Goal: Transaction & Acquisition: Purchase product/service

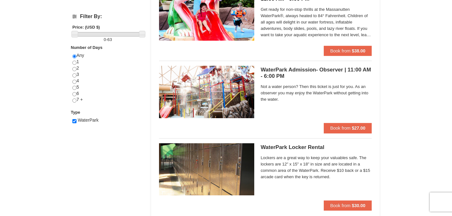
scroll to position [231, 0]
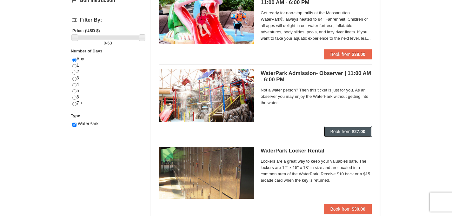
click at [338, 132] on span "Book from" at bounding box center [340, 131] width 20 height 5
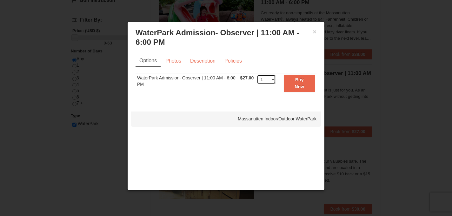
click at [275, 81] on select "1 2 3 4 5 6 7 8 9 10 11 12 13 14 15 16 17 18 19 20 21 22 23 24 25 26 27 28 29 3…" at bounding box center [266, 80] width 19 height 10
select select "2"
click at [206, 62] on link "Description" at bounding box center [203, 61] width 34 height 12
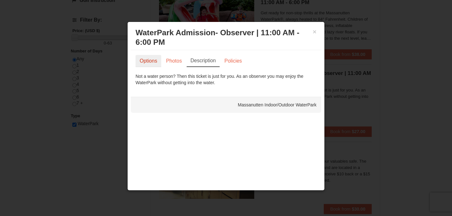
click at [158, 62] on link "Options" at bounding box center [149, 61] width 26 height 12
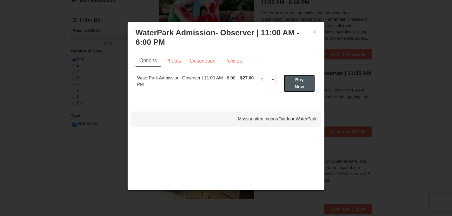
click at [303, 87] on strong "Buy Now" at bounding box center [300, 83] width 10 height 12
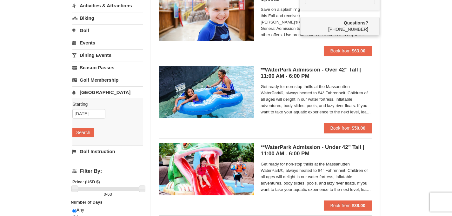
scroll to position [80, 0]
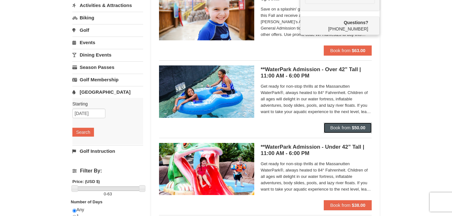
click at [346, 125] on span "Book from" at bounding box center [340, 127] width 20 height 5
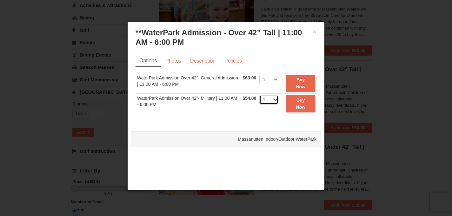
click at [272, 100] on select "1 2 3 4 5 6 7 8 9 10 11 12 13 14 15 16 17 18 19 20 21 22" at bounding box center [269, 100] width 19 height 10
select select "3"
click at [296, 108] on strong "Buy Now" at bounding box center [301, 104] width 10 height 12
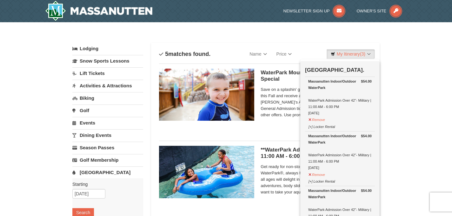
scroll to position [0, 0]
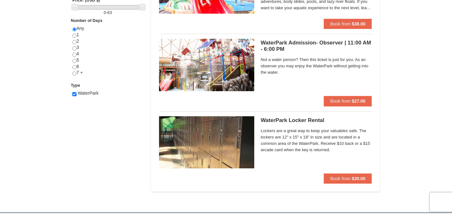
scroll to position [243, 0]
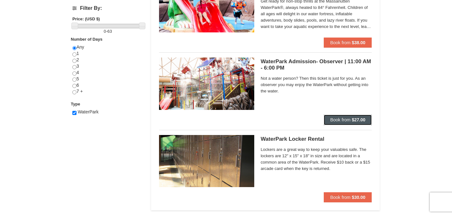
click at [349, 120] on span "Book from" at bounding box center [340, 119] width 20 height 5
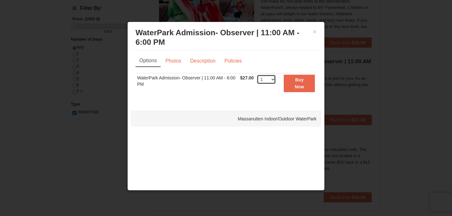
click at [273, 81] on select "1 2 3 4 5 6 7 8 9 10 11 12 13 14 15 16 17 18 19 20 21 22 23 24 25 26 27 28 29 3…" at bounding box center [266, 80] width 19 height 10
select select "2"
click at [298, 83] on button "Buy Now" at bounding box center [299, 83] width 31 height 17
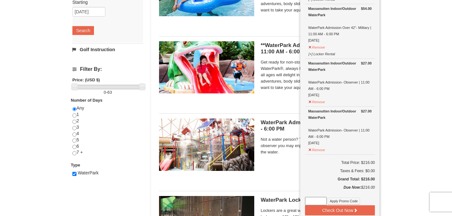
scroll to position [214, 0]
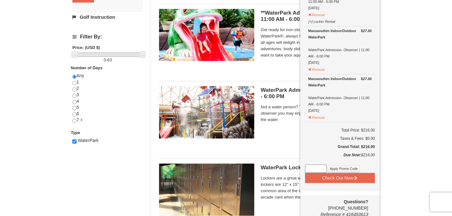
click at [314, 165] on input at bounding box center [316, 169] width 22 height 8
paste input "WPFUNDAY25"
type input "WPFUNDAY25"
click at [340, 165] on button "Apply Promo Code" at bounding box center [344, 168] width 32 height 7
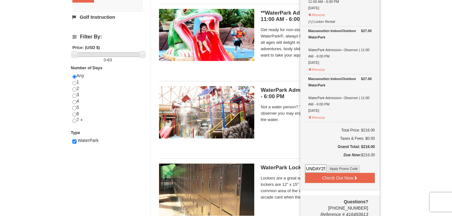
scroll to position [0, 0]
click at [317, 166] on input at bounding box center [316, 169] width 22 height 8
paste input "WPFLASH40"
type input "WPFLASH40"
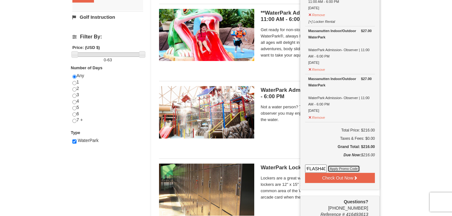
click at [337, 166] on button "Apply Promo Code" at bounding box center [344, 168] width 32 height 7
click at [311, 165] on input at bounding box center [316, 169] width 22 height 8
paste input "HS2025WPK"
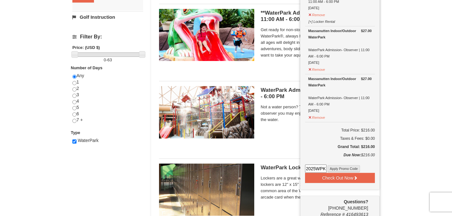
type input "HS2025WPK"
click at [338, 167] on button "Apply Promo Code" at bounding box center [344, 168] width 32 height 7
click at [309, 165] on input at bounding box center [316, 169] width 22 height 8
paste input "FallGolf25"
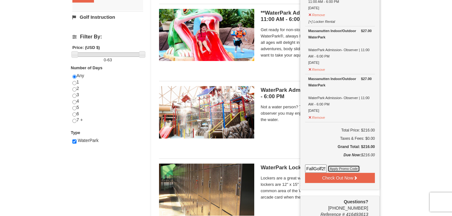
click at [339, 165] on button "Apply Promo Code" at bounding box center [344, 168] width 32 height 7
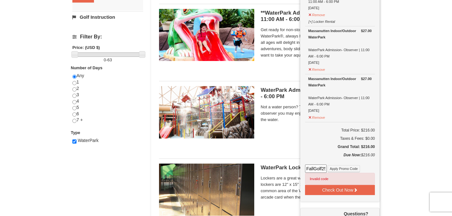
click at [312, 166] on input "FallGolf25" at bounding box center [316, 169] width 22 height 8
paste input "WPDUKES"
type input "WPDUKES25"
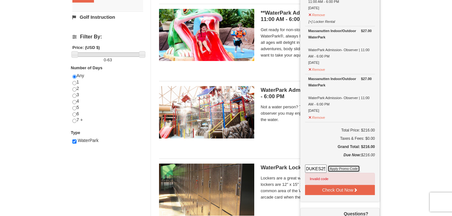
scroll to position [0, 0]
click at [344, 166] on button "Apply Promo Code" at bounding box center [344, 168] width 32 height 7
click at [390, 153] on div "× Categories List Filter My Itinerary (5) Check Out Now Water Park Pass. $54.00…" at bounding box center [226, 30] width 452 height 445
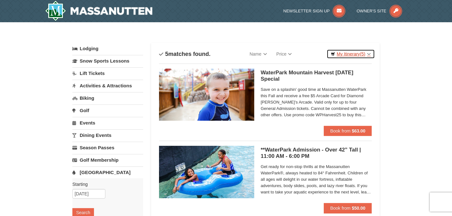
click at [355, 53] on link "My Itinerary (5)" at bounding box center [351, 54] width 48 height 10
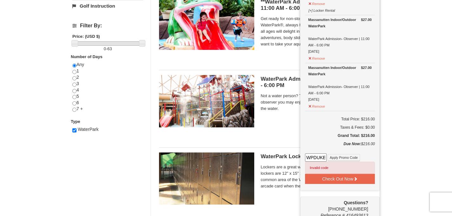
scroll to position [238, 0]
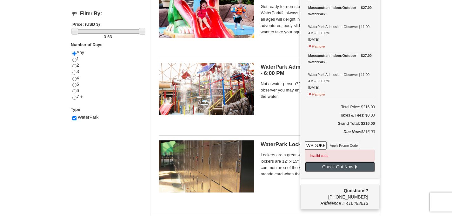
click at [334, 167] on button "Check Out Now" at bounding box center [340, 167] width 70 height 10
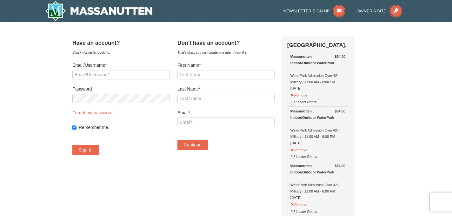
click at [170, 45] on h4 "Have an account?" at bounding box center [120, 43] width 97 height 6
click at [210, 74] on input "First Name*" at bounding box center [226, 75] width 97 height 10
type input "shantanu"
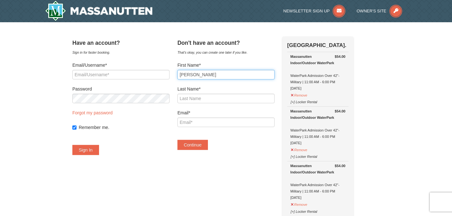
type input "gope"
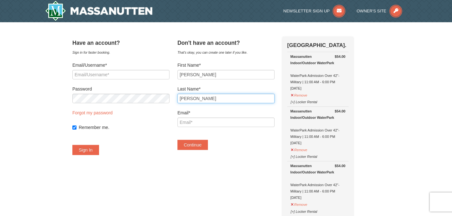
type input "shantanu.gope85@gmail.com"
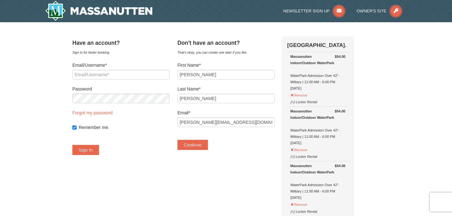
click at [235, 146] on div "Continue" at bounding box center [226, 141] width 97 height 17
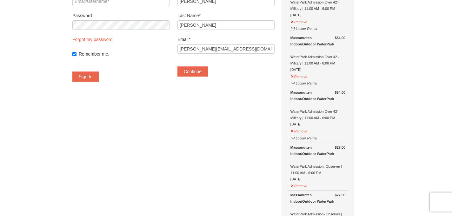
scroll to position [34, 0]
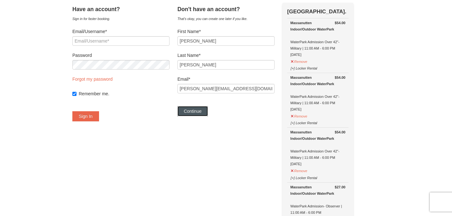
click at [206, 112] on button "Continue" at bounding box center [193, 111] width 30 height 10
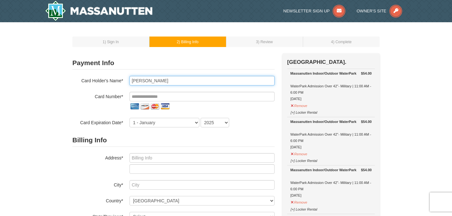
click at [140, 78] on input "shantanu gope" at bounding box center [202, 81] width 145 height 10
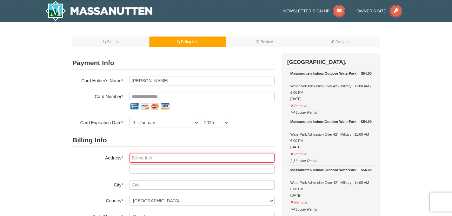
click at [140, 156] on input "text" at bounding box center [202, 158] width 145 height 10
type input "14 BROOKFIELD DR"
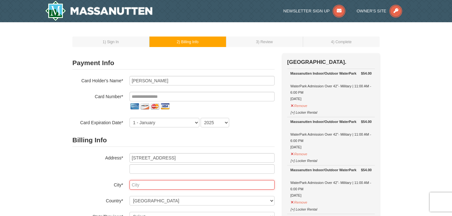
type input "ELLINGTON"
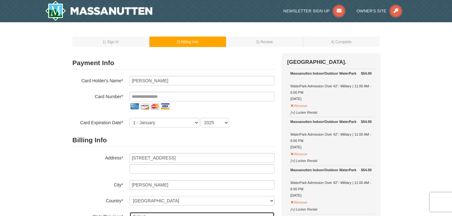
select select "CT"
type input "06029"
type input "262"
type input "422"
type input "9329"
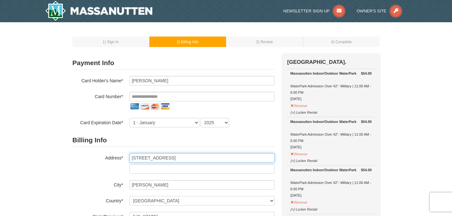
type input "14 BROOKFIELD DR"
click at [337, 89] on div "Massanutten Indoor/Outdoor WaterPark WaterPark Admission Over 42"- Military | 1…" at bounding box center [331, 86] width 81 height 32
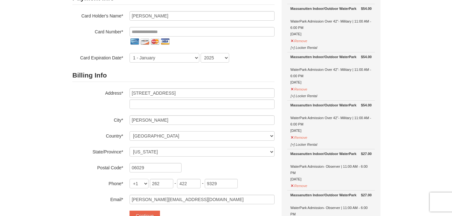
scroll to position [74, 0]
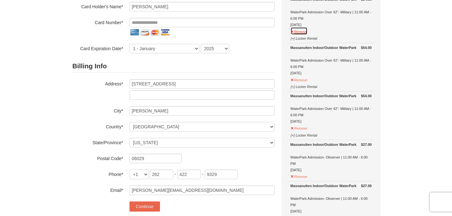
click at [304, 32] on button "Remove" at bounding box center [299, 31] width 17 height 8
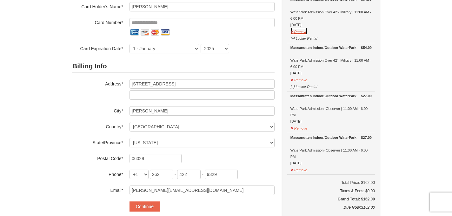
click at [300, 32] on button "Remove" at bounding box center [299, 31] width 17 height 8
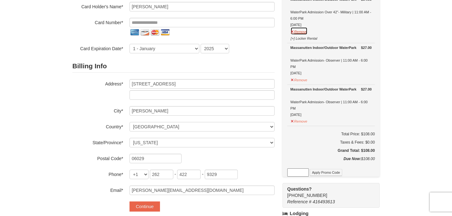
click at [301, 31] on button "Remove" at bounding box center [299, 31] width 17 height 8
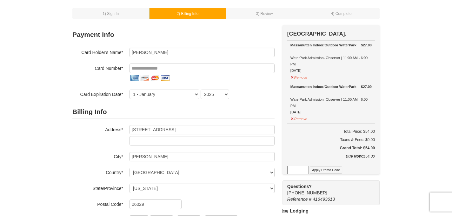
scroll to position [0, 0]
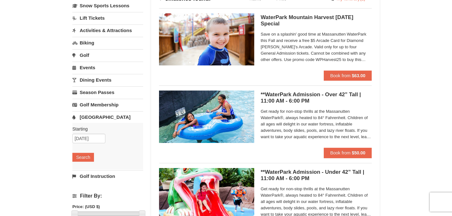
scroll to position [23, 0]
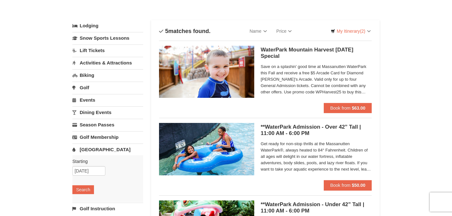
click at [311, 164] on span "Get ready for non-stop thrills at the Massanutten WaterPark®, always heated to …" at bounding box center [316, 157] width 111 height 32
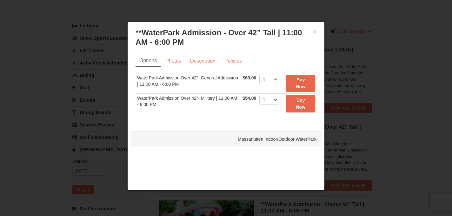
click at [279, 78] on td "1 2 3 4 5 6 7 8 9 10 11 12 13 14 15 16 17 18 19 20 21 22 23 24 25" at bounding box center [269, 83] width 22 height 20
click at [273, 79] on select "1 2 3 4 5 6 7 8 9 10 11 12 13 14 15 16 17 18 19 20 21 22" at bounding box center [269, 80] width 19 height 10
select select "3"
click at [300, 84] on strong "Buy Now" at bounding box center [301, 83] width 10 height 12
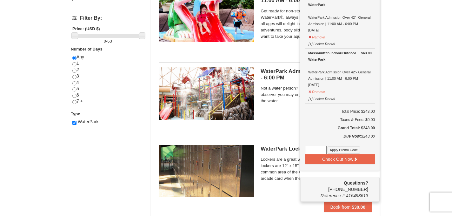
scroll to position [238, 0]
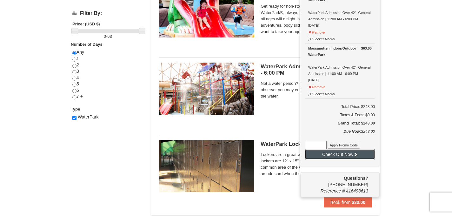
click at [336, 153] on button "Check Out Now" at bounding box center [340, 154] width 70 height 10
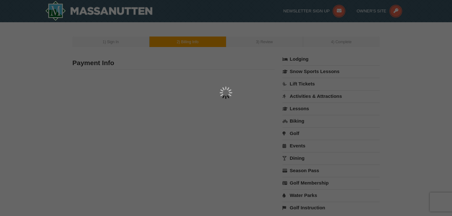
type input "[PERSON_NAME]"
type input "[PERSON_NAME][EMAIL_ADDRESS][DOMAIN_NAME]"
select select "10"
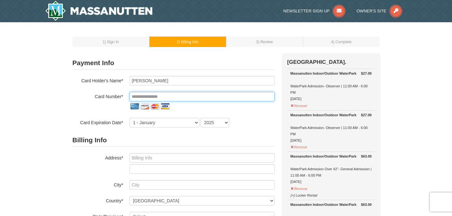
click at [152, 94] on input "tel" at bounding box center [202, 97] width 145 height 10
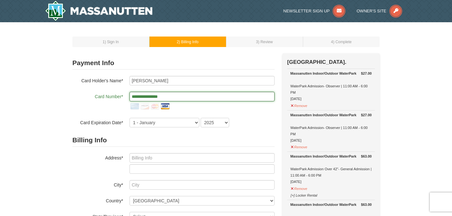
type input "**********"
click at [96, 110] on div "**********" at bounding box center [173, 102] width 202 height 20
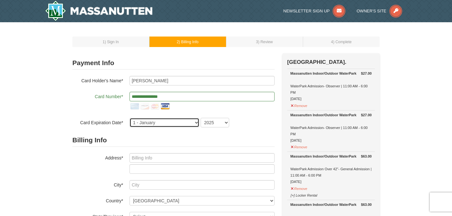
click at [163, 124] on select "1 - January 2 - February 3 - March 4 - April 5 - May 6 - June 7 - July 8 - Augu…" at bounding box center [165, 123] width 70 height 10
select select "9"
click at [217, 123] on select "2025 2026 2027 2028 2029 2030 2031 2032 2033 2034" at bounding box center [215, 123] width 29 height 10
select select "2030"
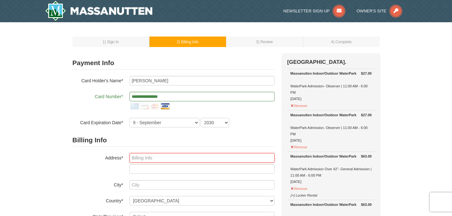
click at [160, 159] on input "text" at bounding box center [202, 158] width 145 height 10
type input "[STREET_ADDRESS]"
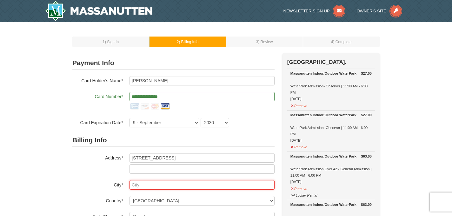
type input "ELLINGTON"
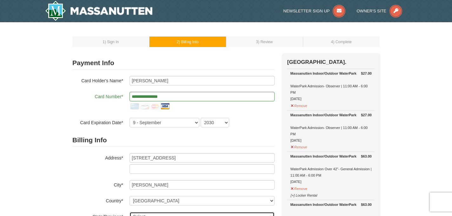
select select "CT"
type input "06029"
type input "262"
type input "422"
type input "9329"
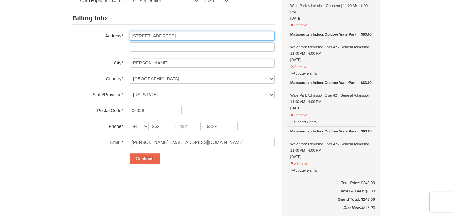
scroll to position [139, 0]
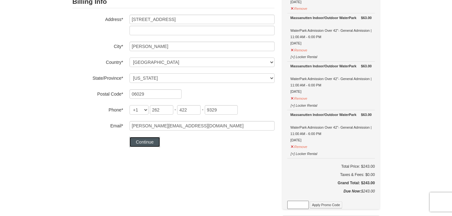
click at [143, 140] on button "Continue" at bounding box center [145, 142] width 30 height 10
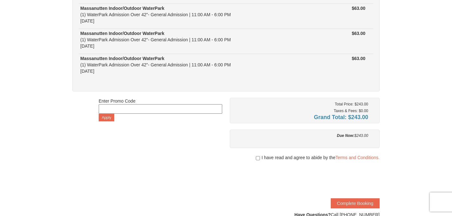
scroll to position [122, 0]
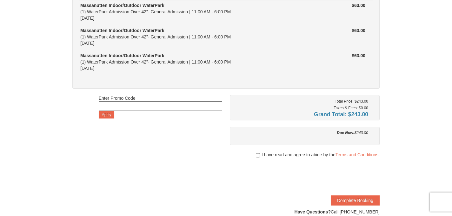
click at [254, 155] on div "I have read and agree to abide by the Terms and Conditions." at bounding box center [305, 155] width 150 height 6
click at [256, 154] on input "checkbox" at bounding box center [258, 155] width 4 height 5
checkbox input "true"
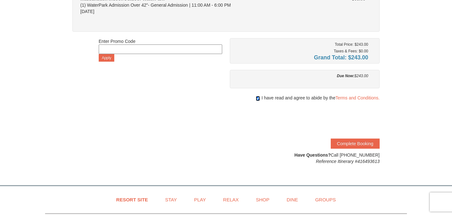
scroll to position [181, 0]
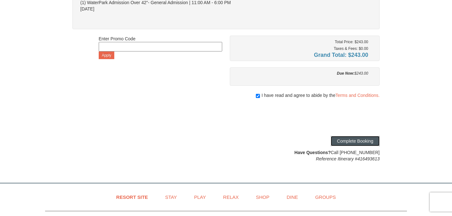
click at [354, 139] on button "Complete Booking" at bounding box center [355, 141] width 49 height 10
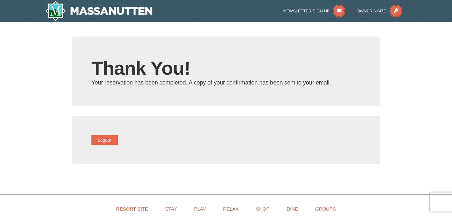
type input "[PERSON_NAME][EMAIL_ADDRESS][DOMAIN_NAME]"
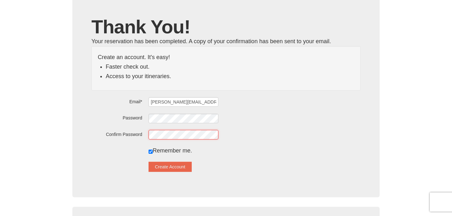
scroll to position [43, 0]
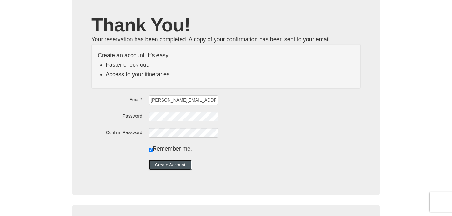
click at [192, 165] on button "Create Account" at bounding box center [170, 165] width 43 height 10
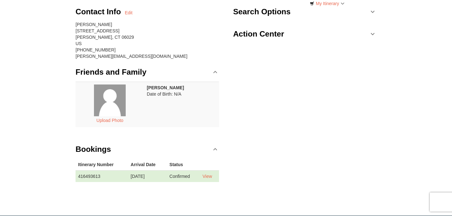
scroll to position [59, 0]
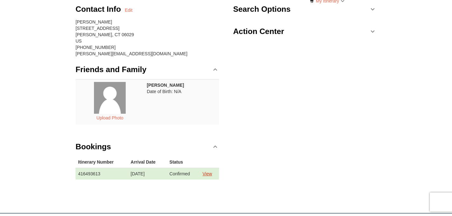
click at [212, 173] on link "View" at bounding box center [208, 173] width 10 height 5
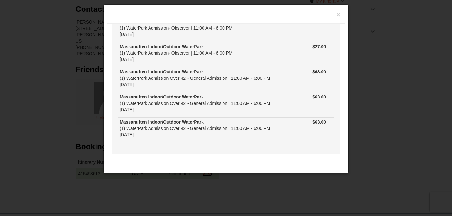
scroll to position [0, 0]
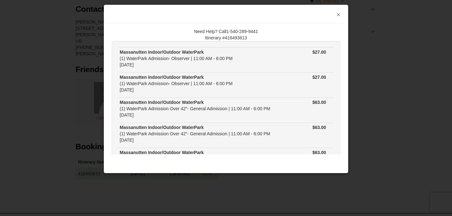
click at [340, 15] on button "×" at bounding box center [339, 14] width 4 height 6
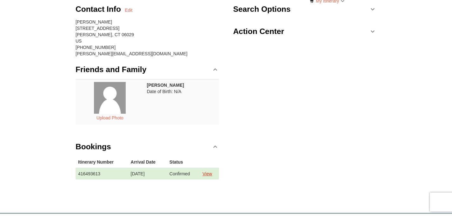
click at [212, 172] on link "View" at bounding box center [208, 173] width 10 height 5
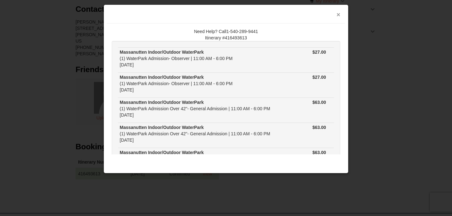
click at [338, 16] on button "×" at bounding box center [339, 14] width 4 height 6
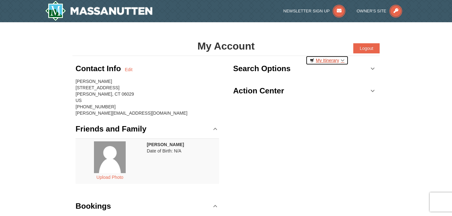
click at [335, 59] on link "My Itinerary" at bounding box center [327, 61] width 43 height 10
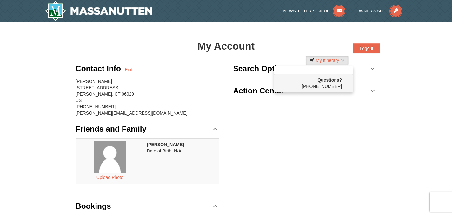
click at [302, 139] on div "Contact Info Edit [PERSON_NAME] [STREET_ADDRESS][PERSON_NAME] [PHONE_NUMBER] [P…" at bounding box center [226, 154] width 308 height 196
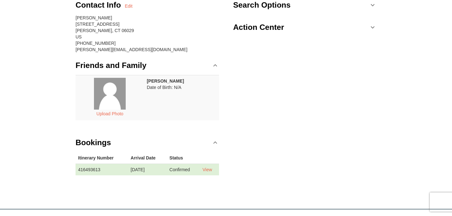
scroll to position [69, 0]
